Goal: Information Seeking & Learning: Learn about a topic

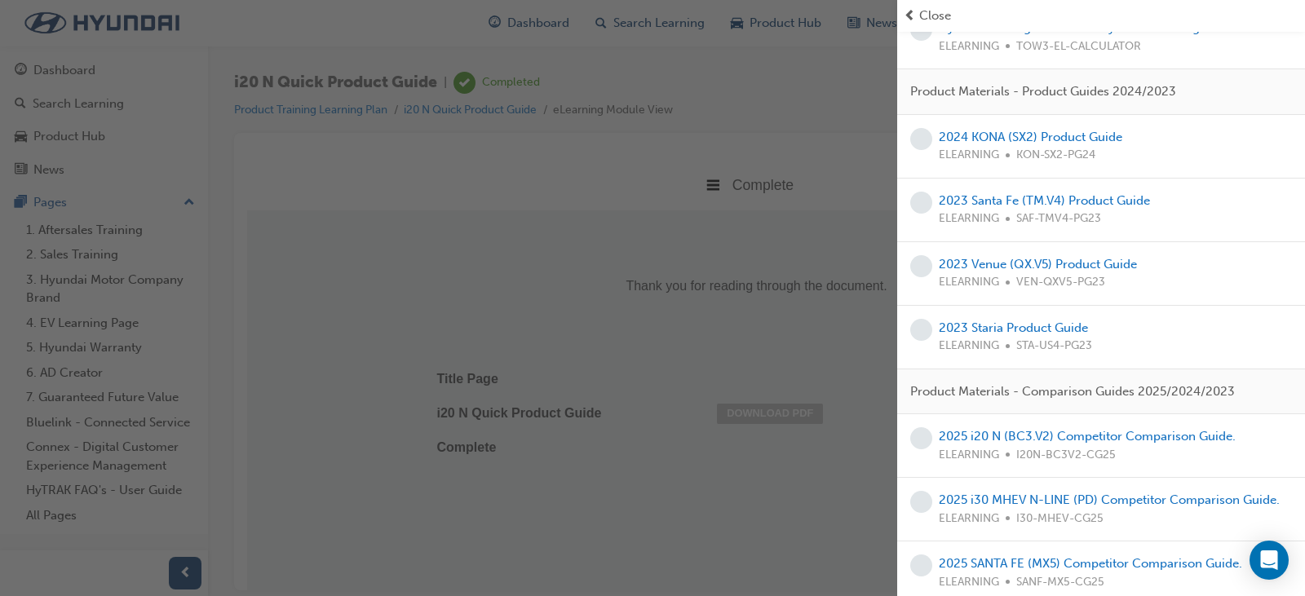
scroll to position [642, 0]
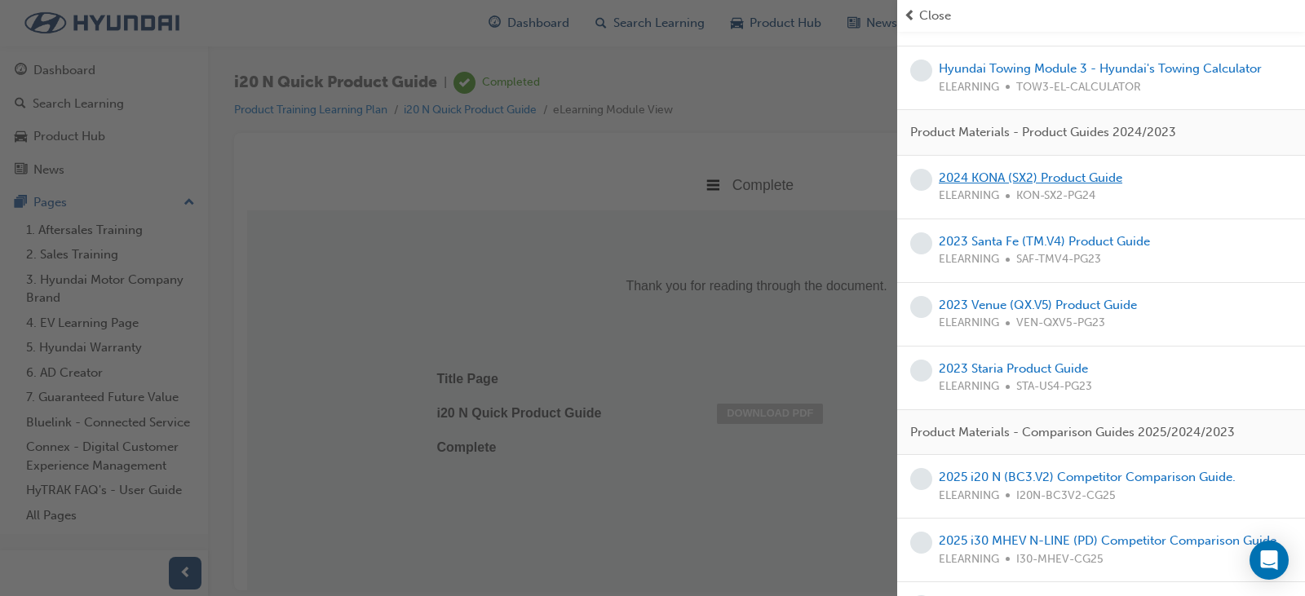
click at [1041, 179] on link "2024 KONA (SX2) Product Guide" at bounding box center [1030, 177] width 183 height 15
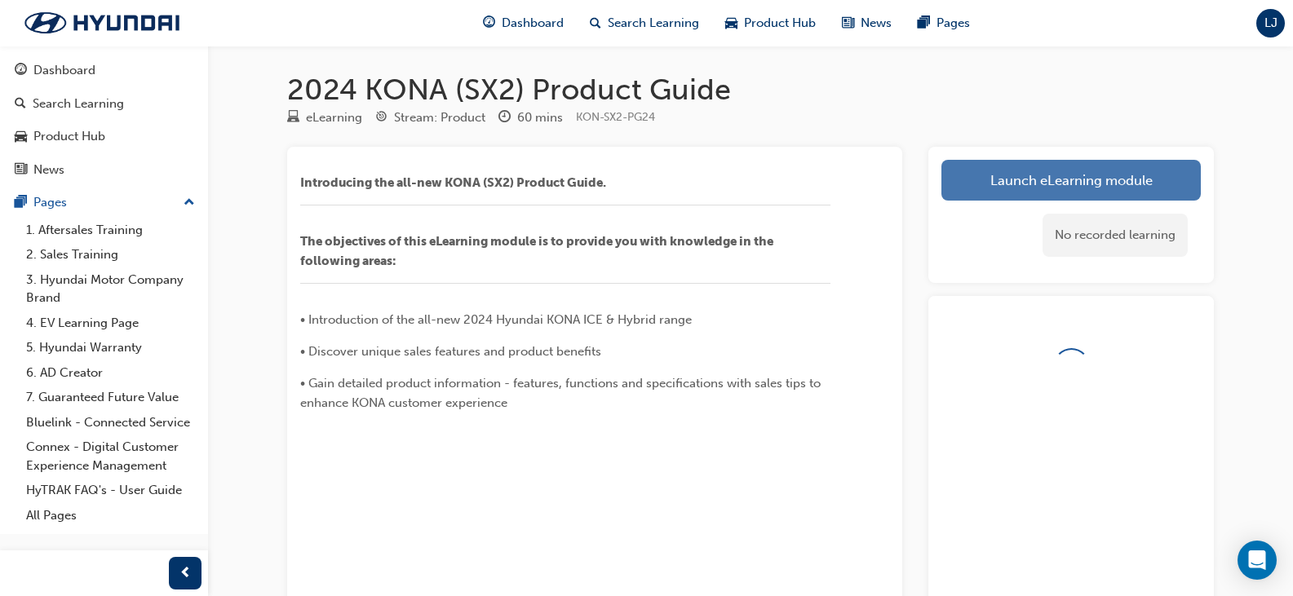
click at [1044, 191] on link "Launch eLearning module" at bounding box center [1070, 180] width 259 height 41
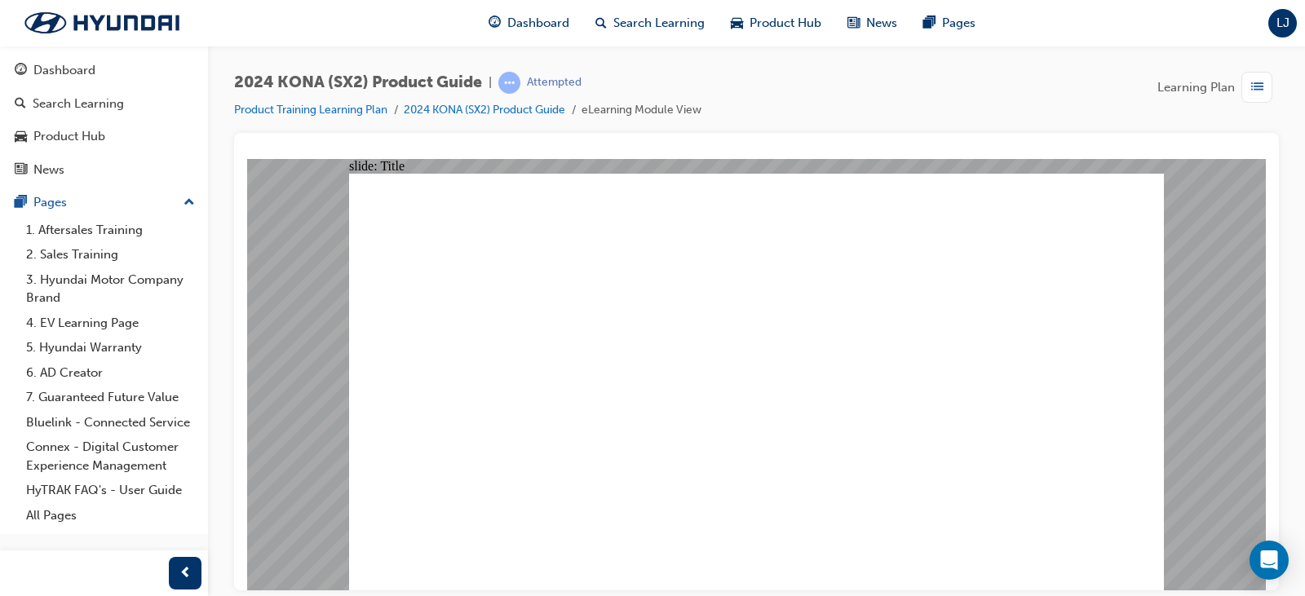
click at [247, 158] on image at bounding box center [247, 158] width 0 height 0
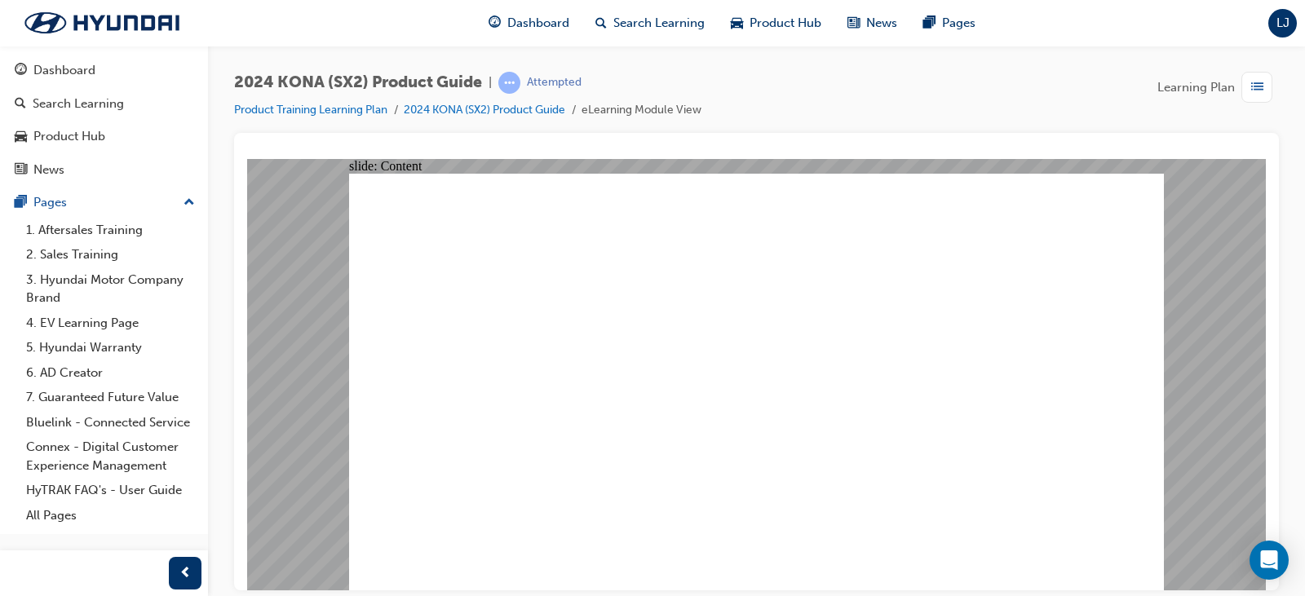
click at [247, 158] on image at bounding box center [247, 158] width 0 height 0
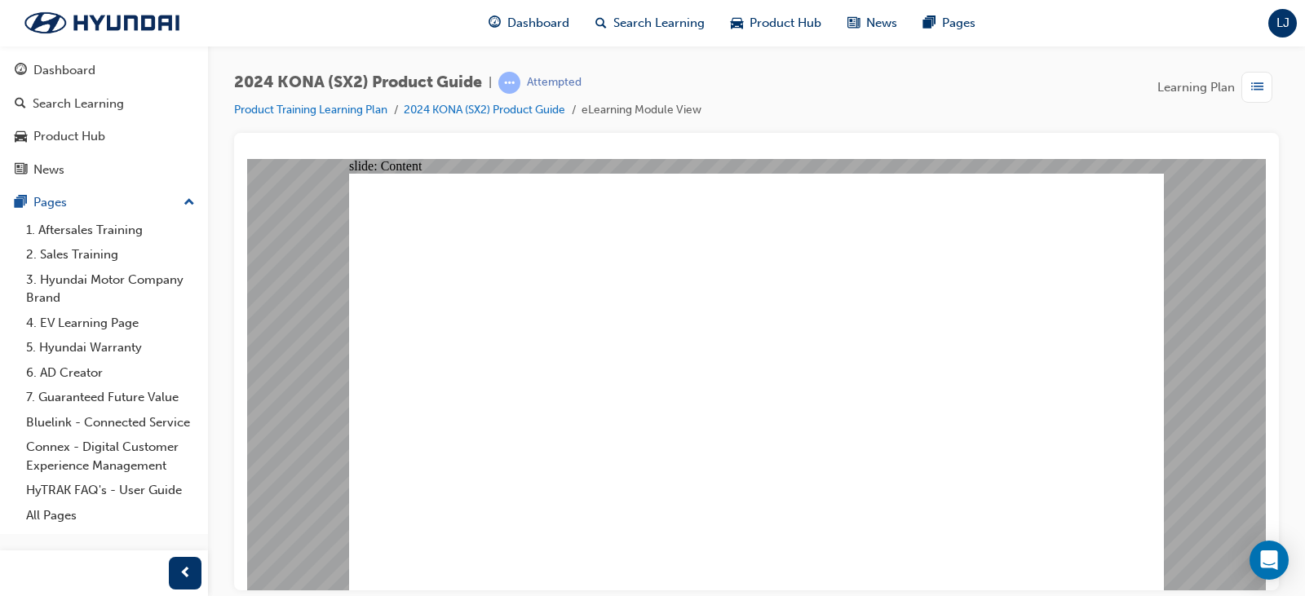
click at [247, 158] on image at bounding box center [247, 158] width 0 height 0
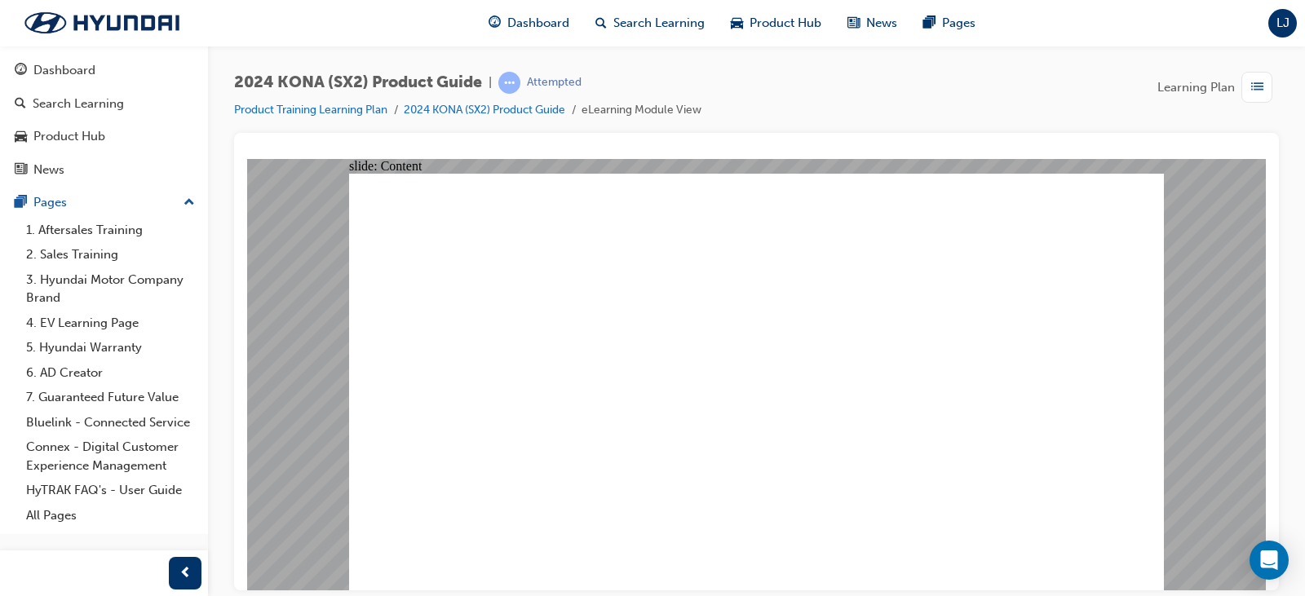
click at [247, 158] on image at bounding box center [247, 158] width 0 height 0
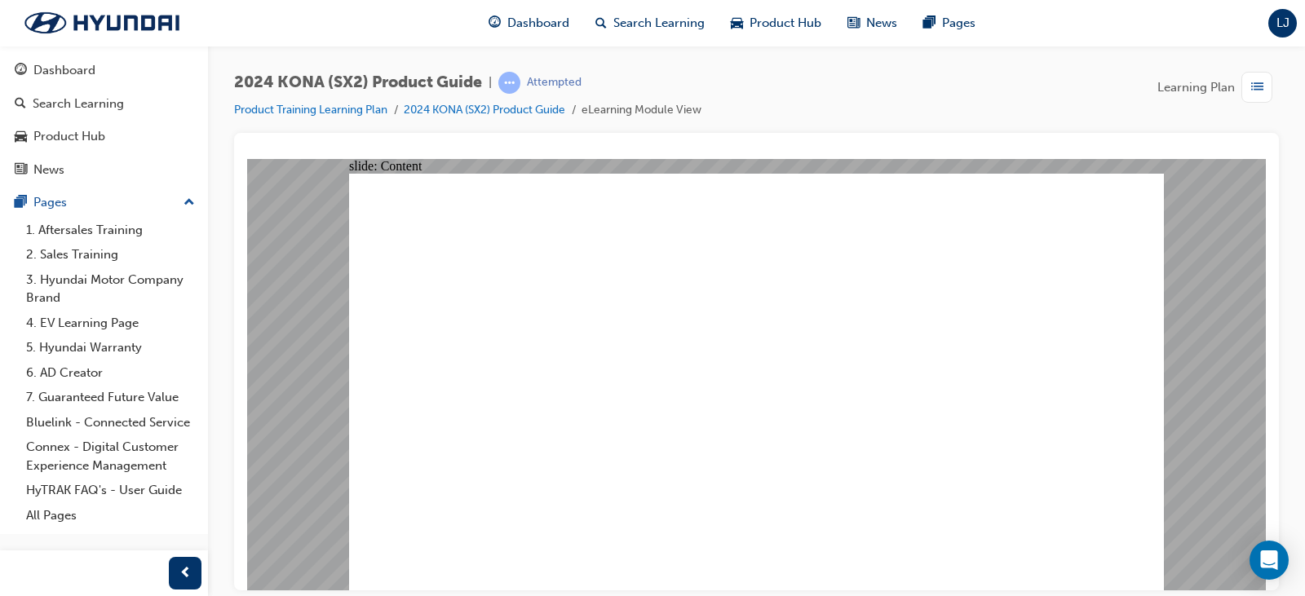
click at [247, 158] on image at bounding box center [247, 158] width 0 height 0
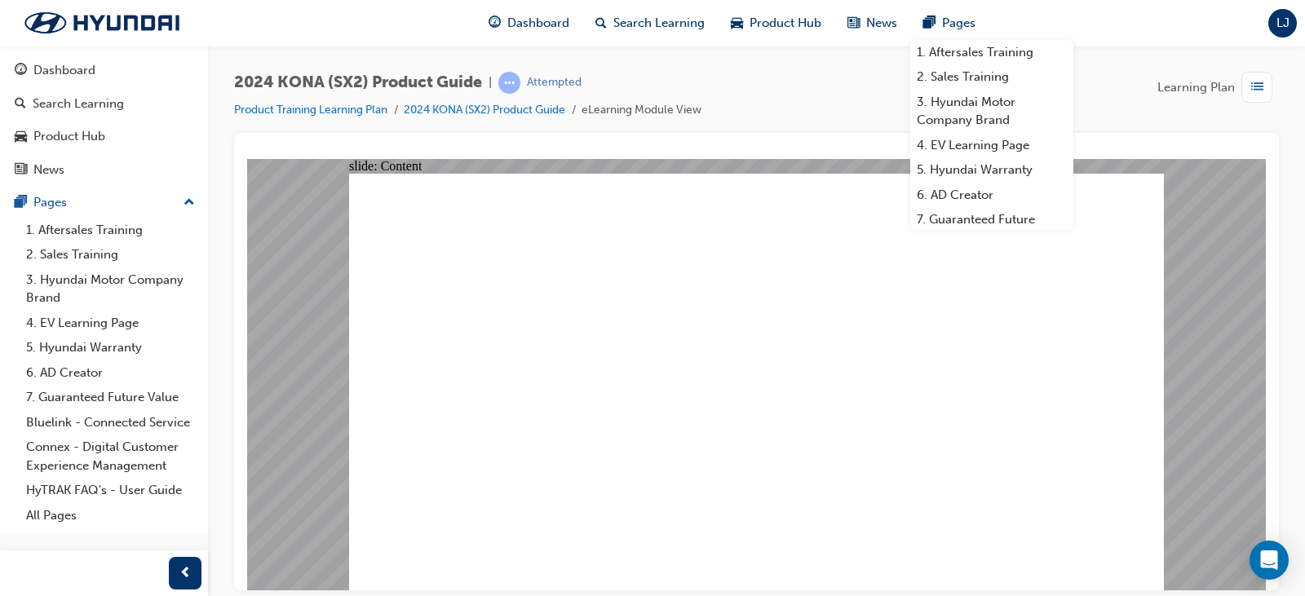
click at [247, 158] on image at bounding box center [247, 158] width 0 height 0
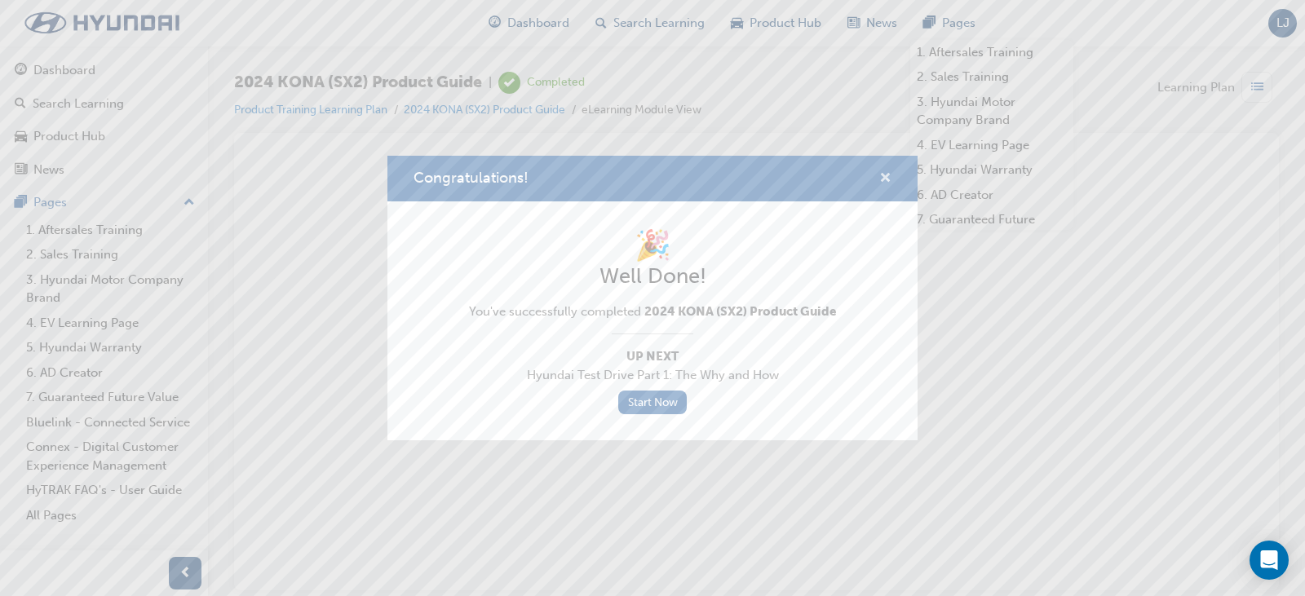
click at [891, 175] on span "cross-icon" at bounding box center [885, 179] width 12 height 15
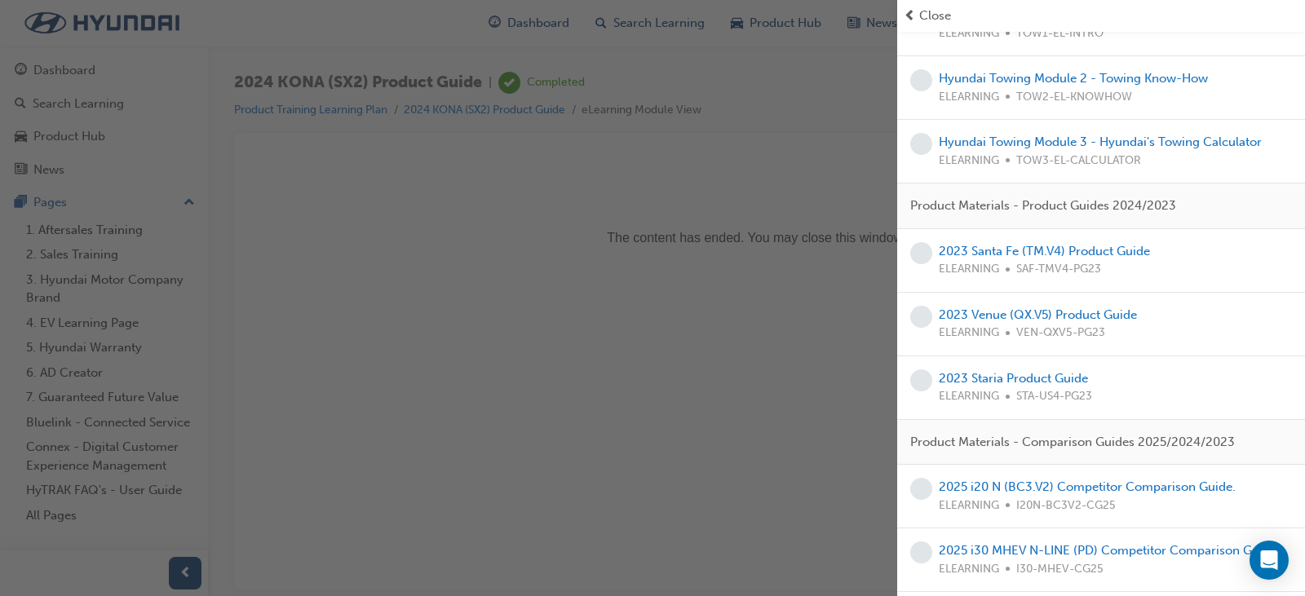
scroll to position [571, 0]
click at [1036, 253] on link "2023 Santa Fe (TM.V4) Product Guide" at bounding box center [1044, 248] width 211 height 15
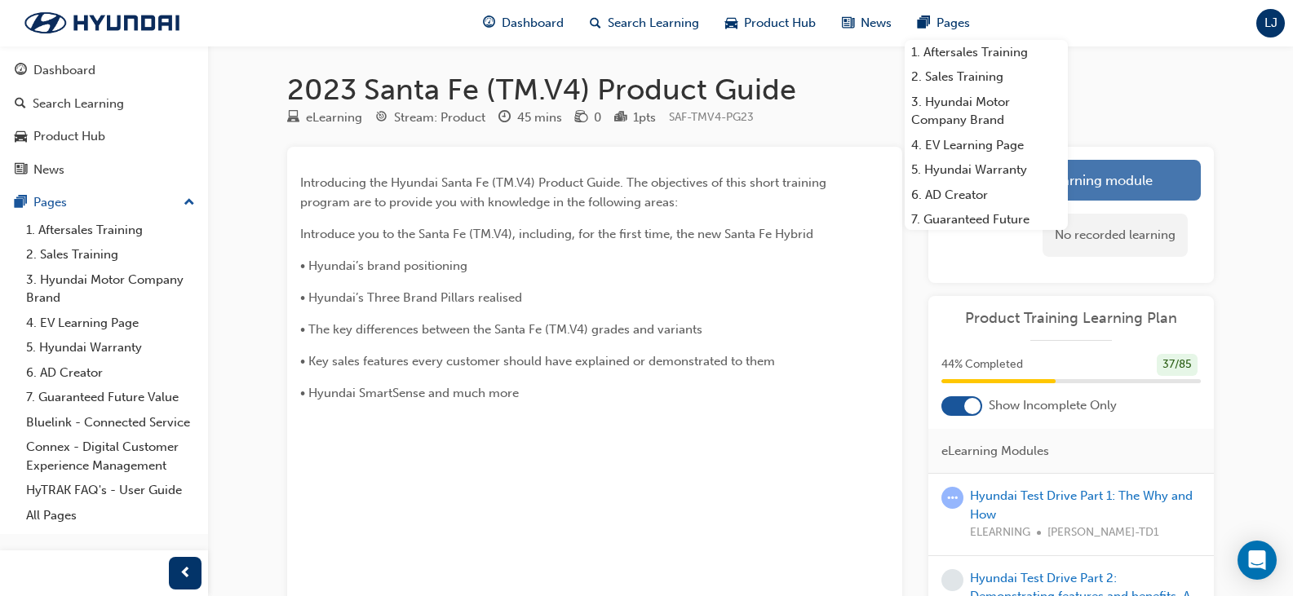
click at [1144, 174] on link "Launch eLearning module" at bounding box center [1070, 180] width 259 height 41
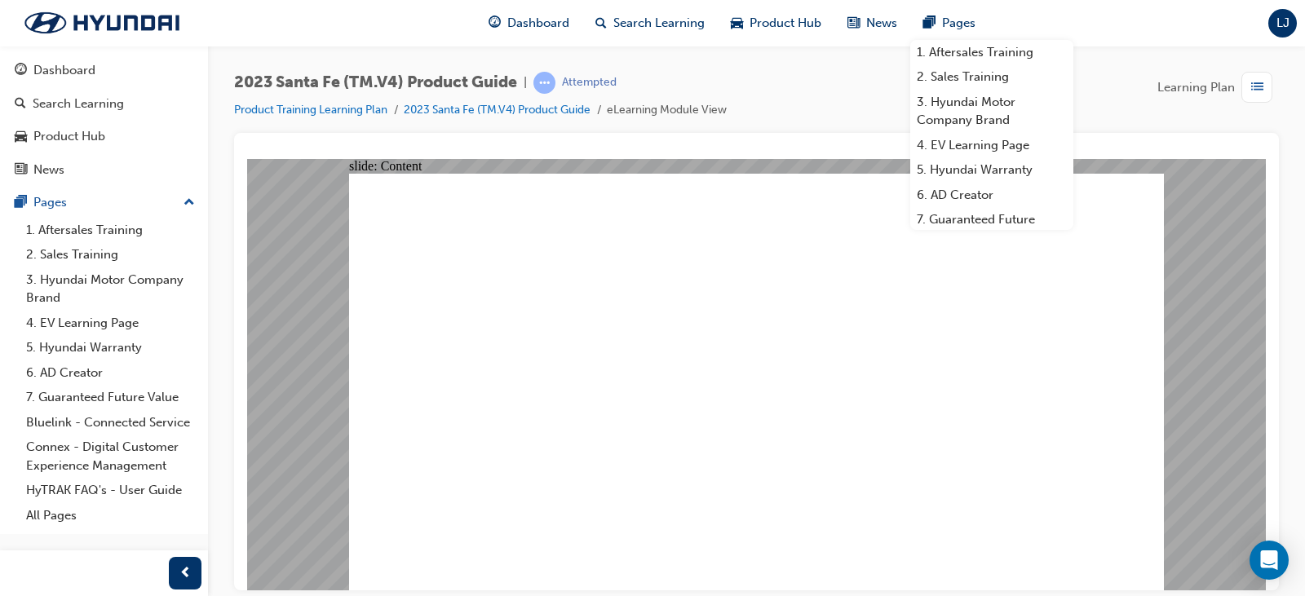
click at [901, 567] on div "Group Rectangle Menu Resources arrow_blue.png arrow_hover.png Menu Resources" at bounding box center [756, 388] width 815 height 431
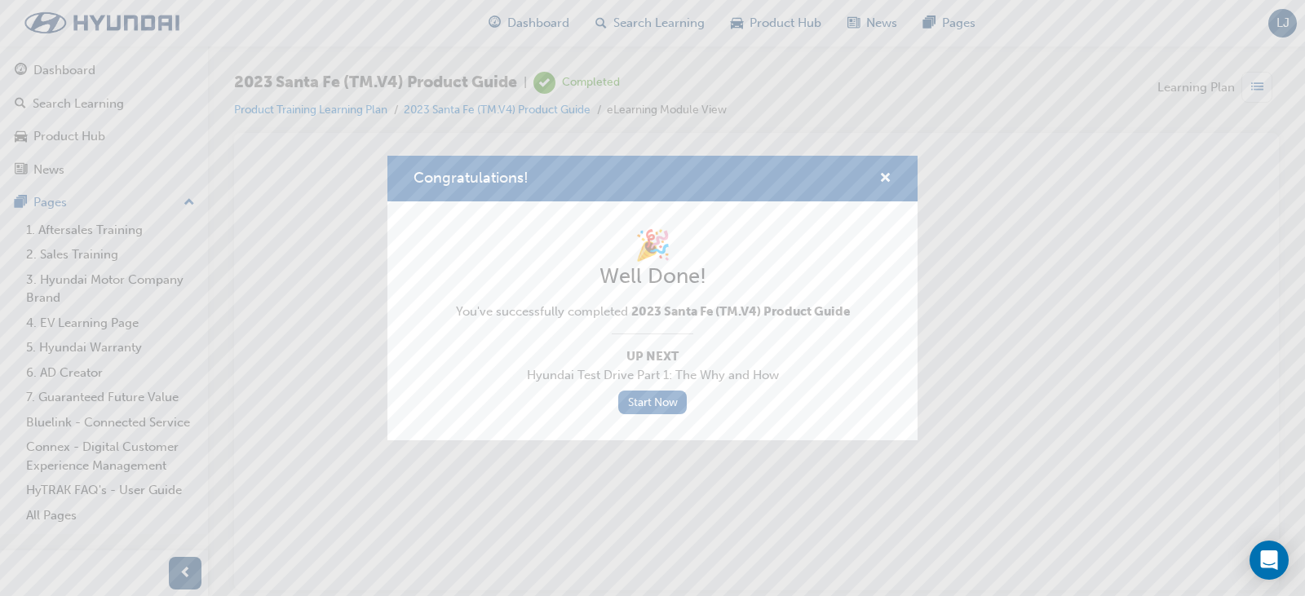
click at [878, 176] on div "Congratulations!" at bounding box center [878, 179] width 25 height 20
click at [890, 177] on span "cross-icon" at bounding box center [885, 179] width 12 height 15
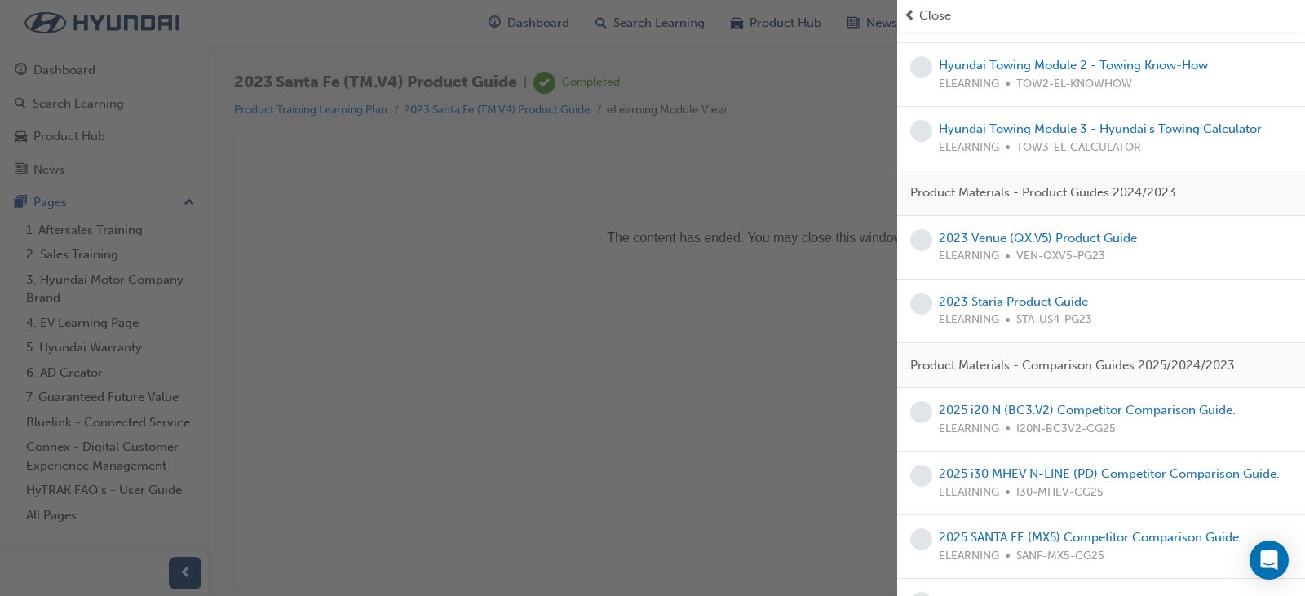
scroll to position [571, 0]
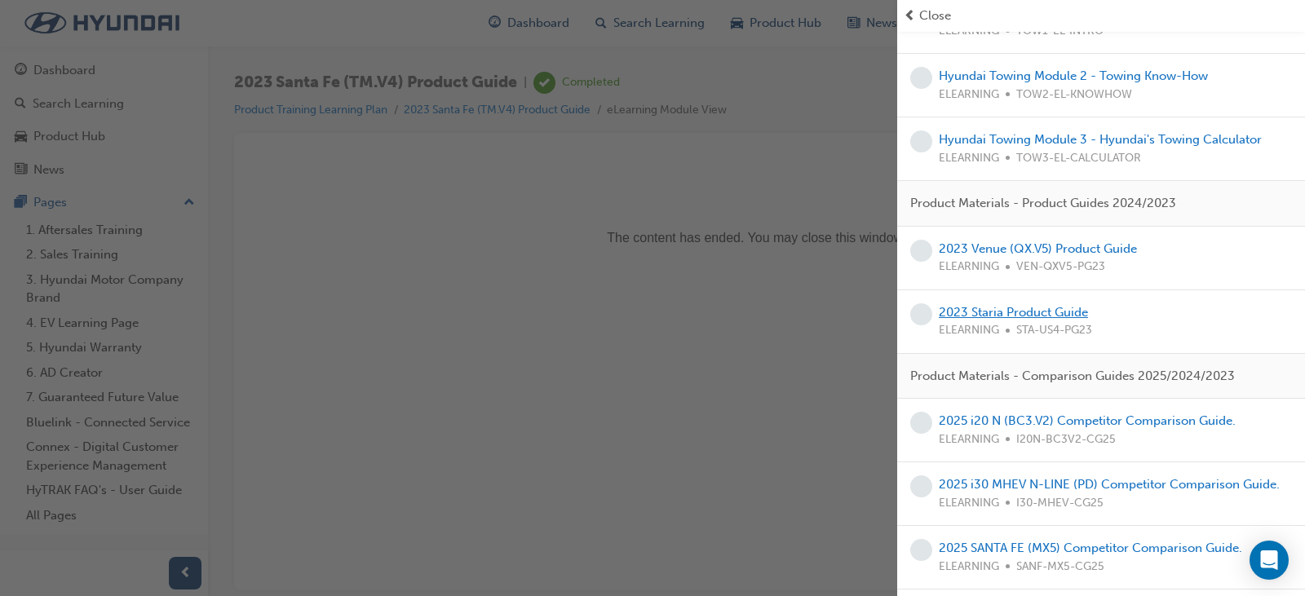
click at [999, 307] on link "2023 Staria Product Guide" at bounding box center [1013, 312] width 149 height 15
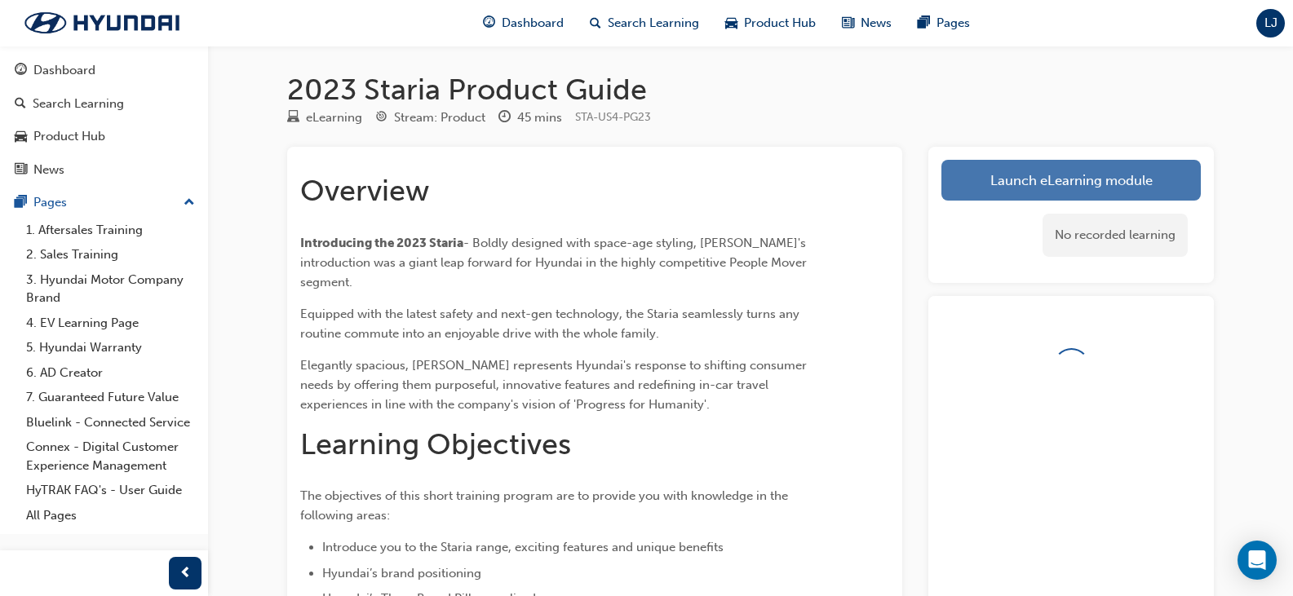
click at [1054, 166] on link "Launch eLearning module" at bounding box center [1070, 180] width 259 height 41
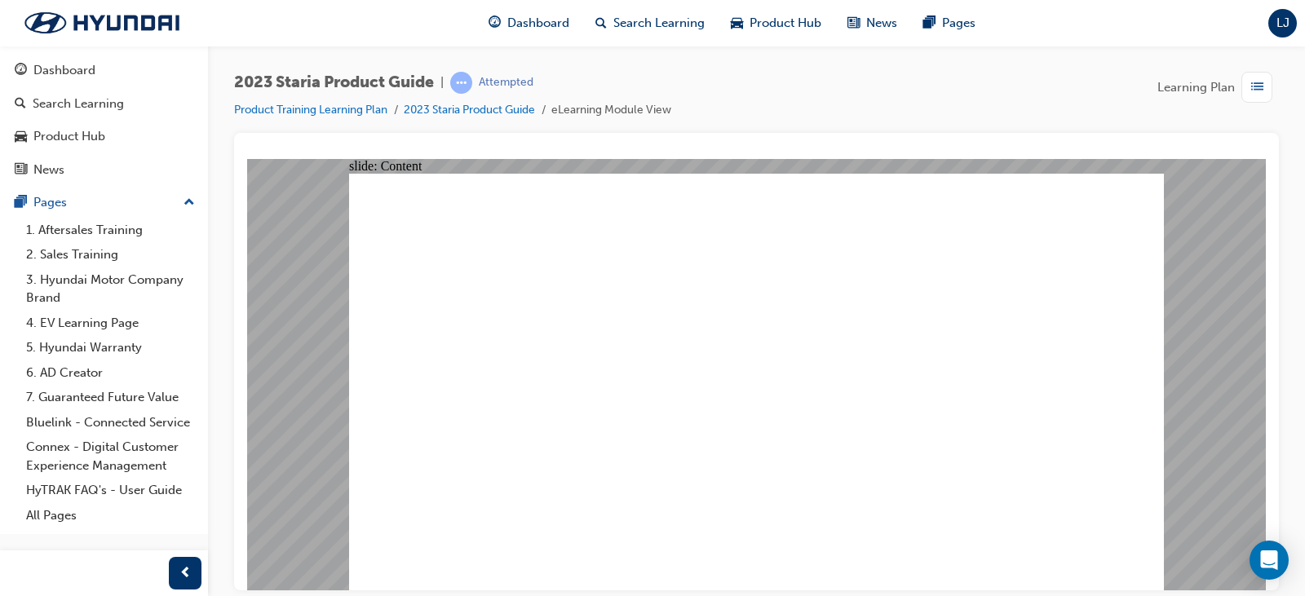
click at [247, 158] on image at bounding box center [247, 158] width 0 height 0
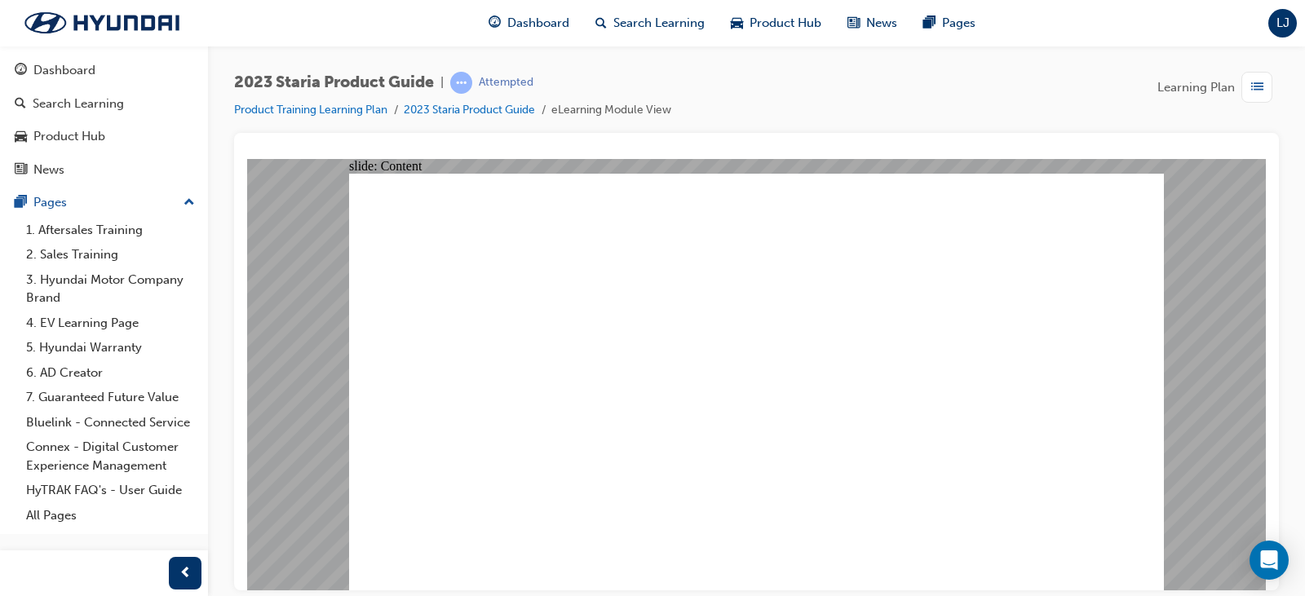
click at [247, 158] on image at bounding box center [247, 158] width 0 height 0
click at [1254, 88] on span "list-icon" at bounding box center [1257, 87] width 12 height 20
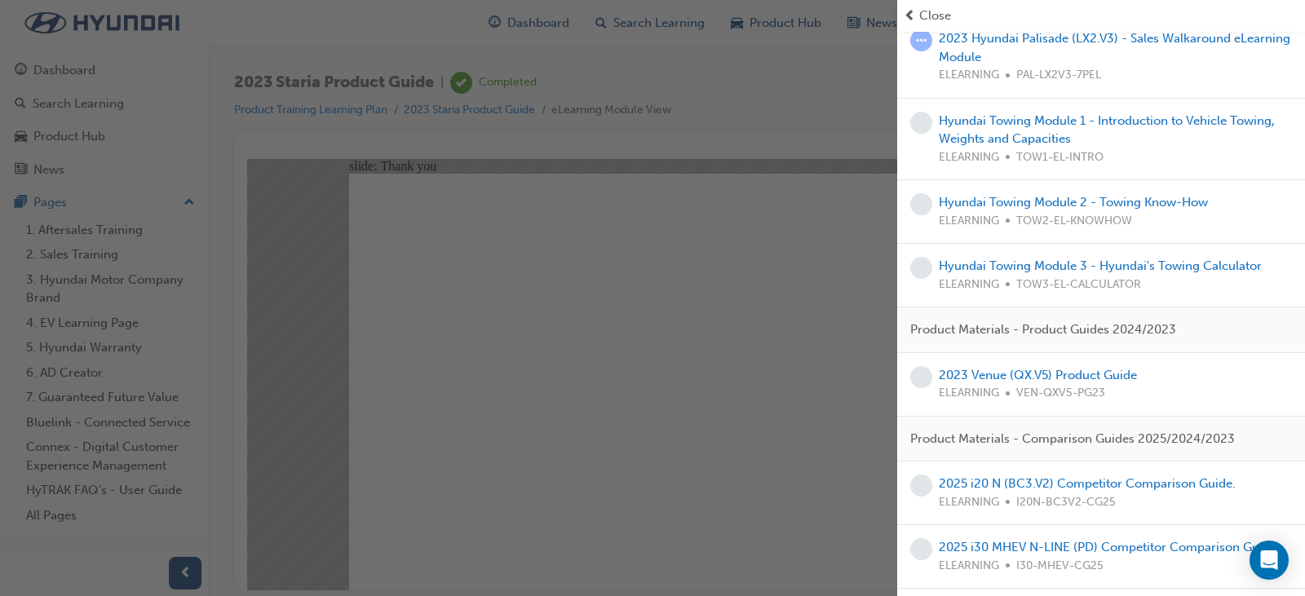
scroll to position [489, 0]
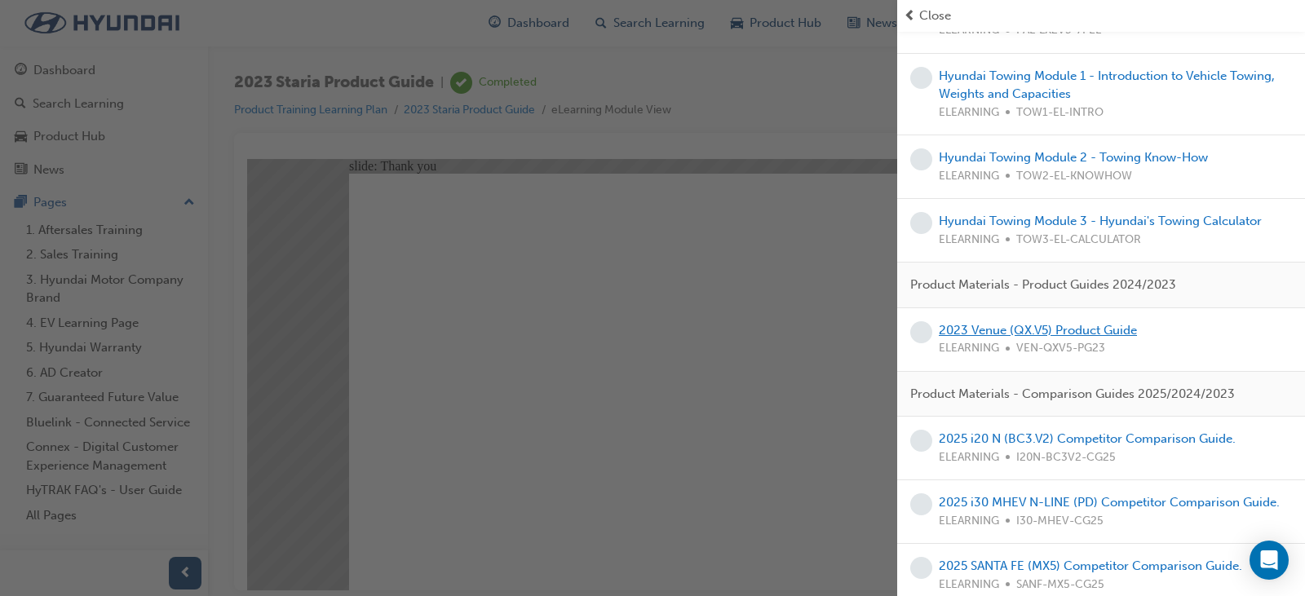
click at [1061, 330] on link "2023 Venue (QX.V5) Product Guide" at bounding box center [1038, 330] width 198 height 15
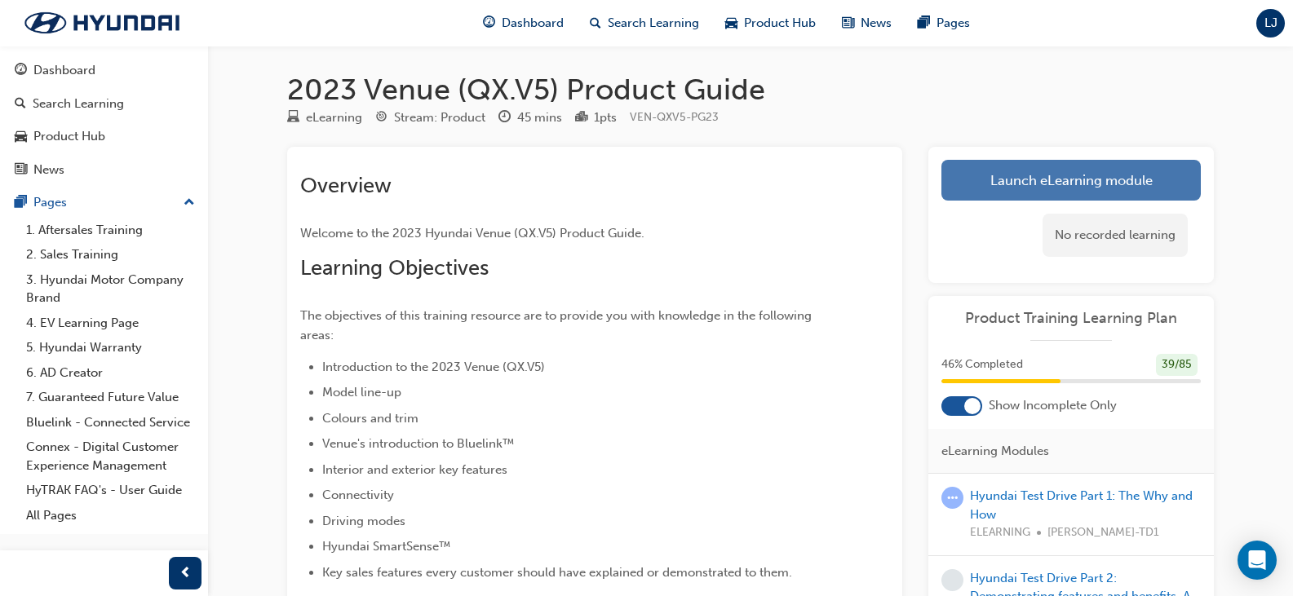
click at [1018, 181] on link "Launch eLearning module" at bounding box center [1070, 180] width 259 height 41
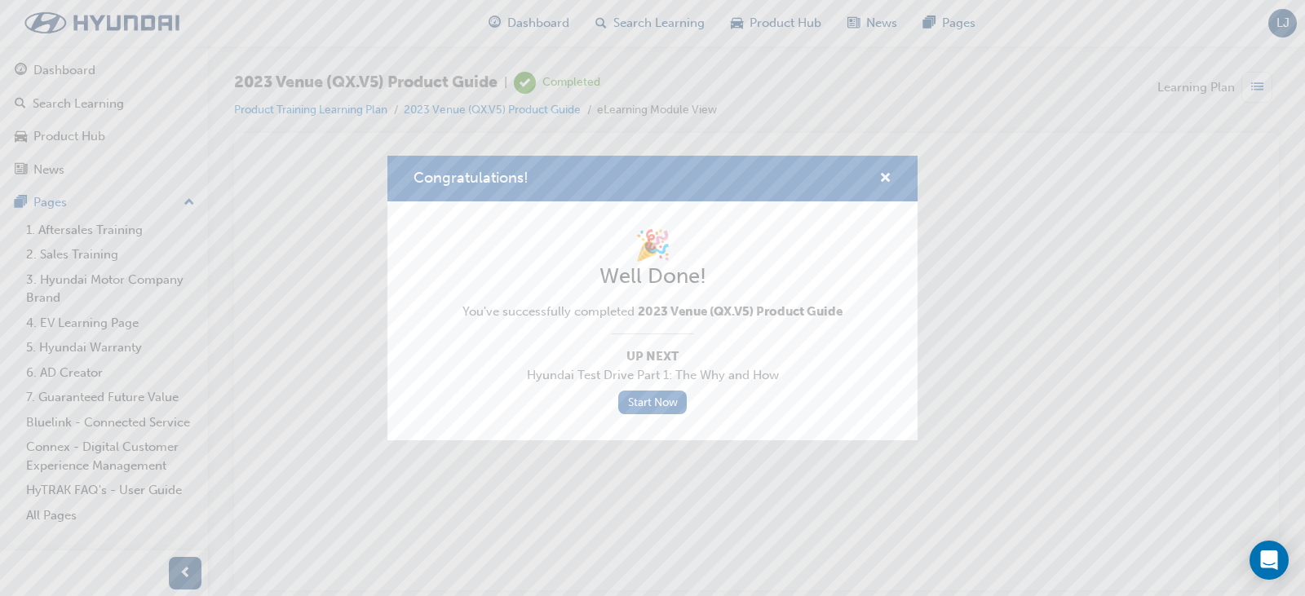
click at [891, 181] on div "Congratulations!" at bounding box center [652, 179] width 530 height 46
click at [887, 181] on span "cross-icon" at bounding box center [885, 179] width 12 height 15
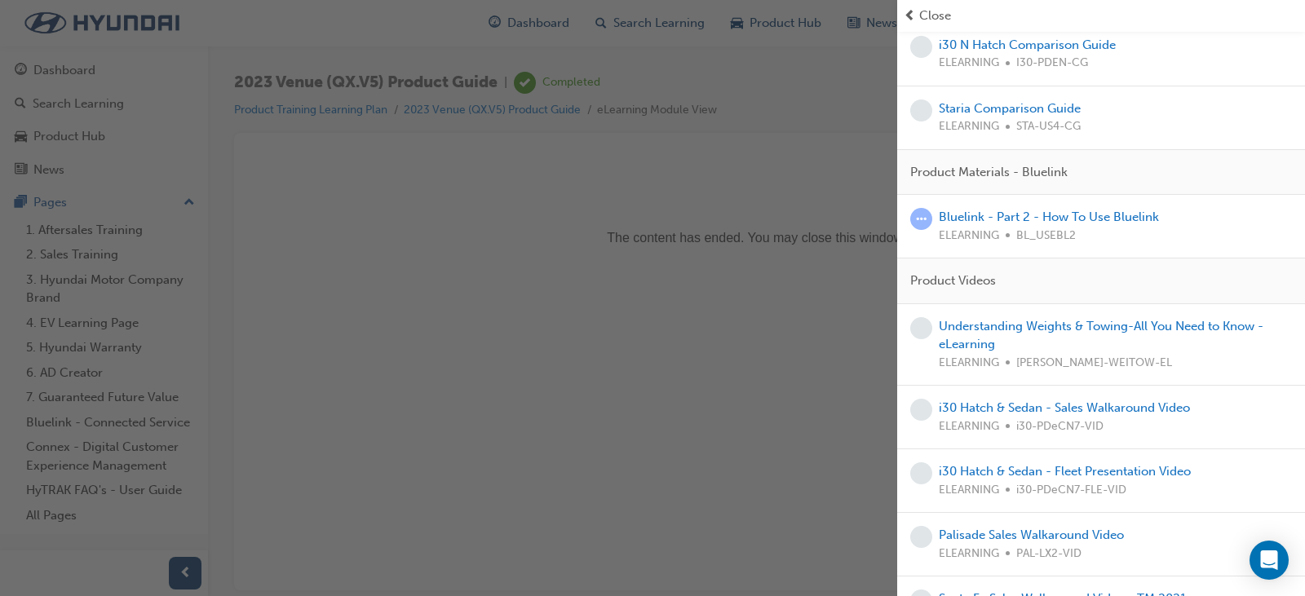
scroll to position [3000, 0]
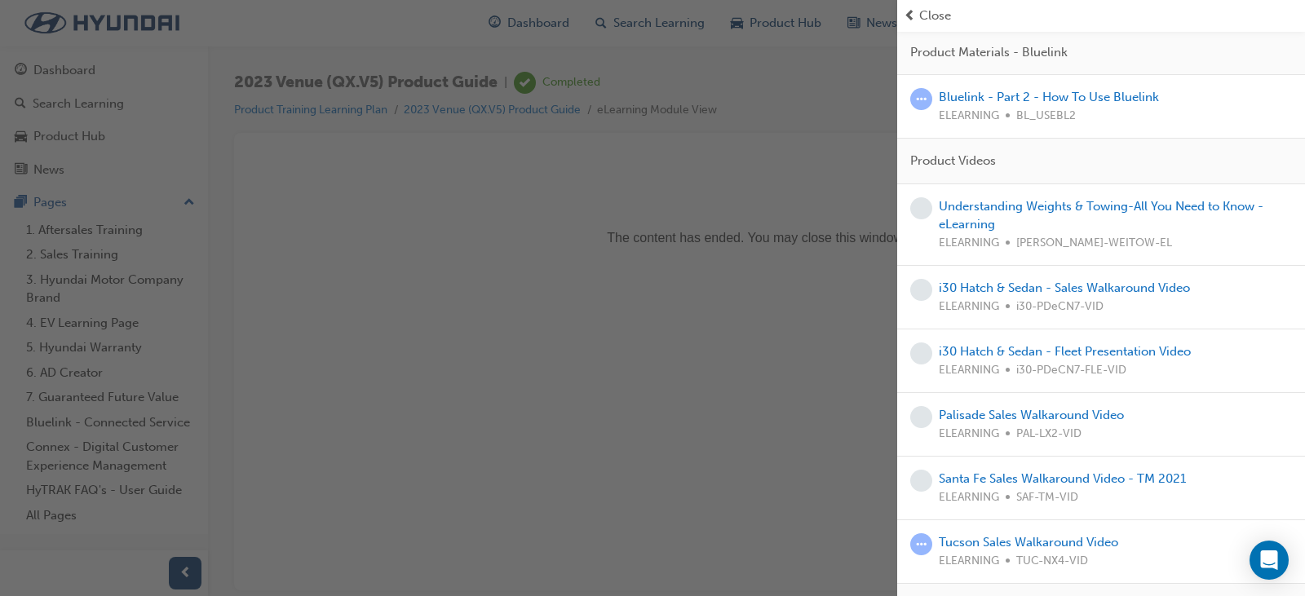
drag, startPoint x: 842, startPoint y: 128, endPoint x: 858, endPoint y: 72, distance: 58.6
click at [842, 128] on div "button" at bounding box center [448, 298] width 897 height 596
